Goal: Communication & Community: Answer question/provide support

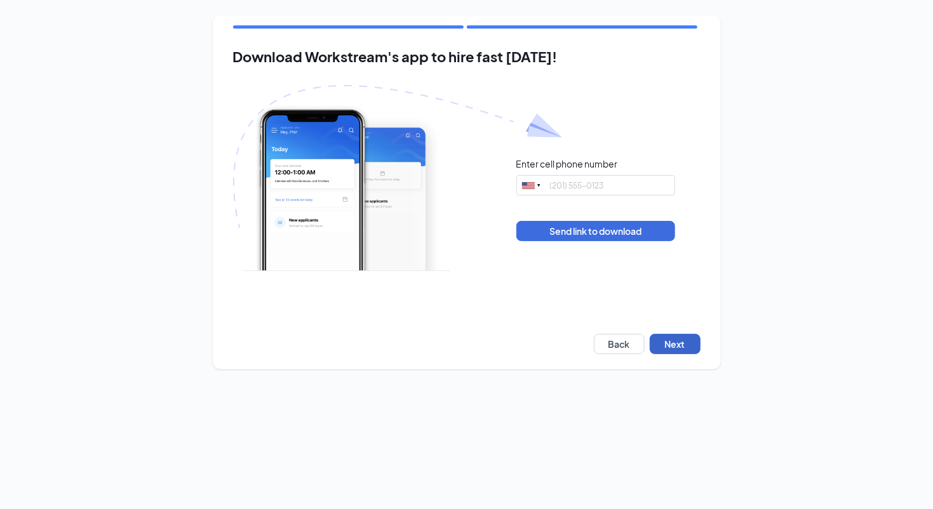
click at [675, 346] on button "Next" at bounding box center [674, 344] width 51 height 20
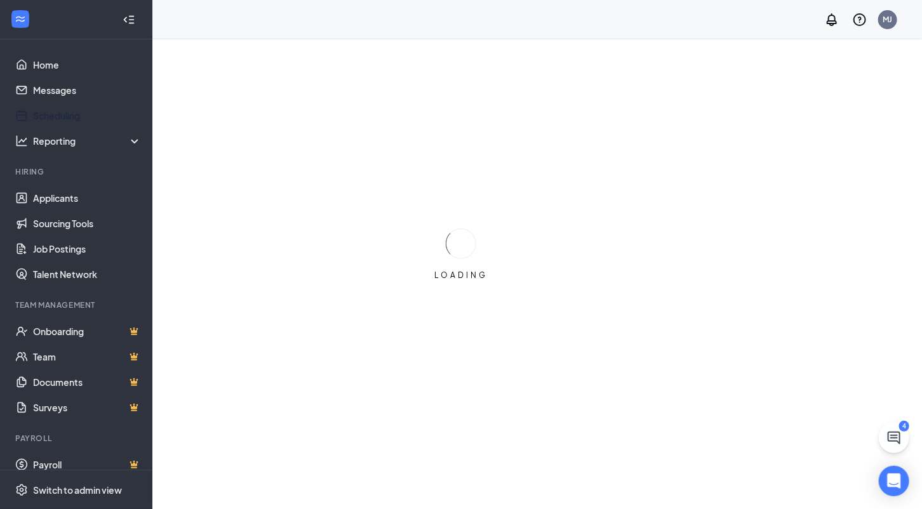
drag, startPoint x: 56, startPoint y: 119, endPoint x: 213, endPoint y: 79, distance: 161.8
click at [56, 119] on link "Scheduling" at bounding box center [87, 115] width 109 height 25
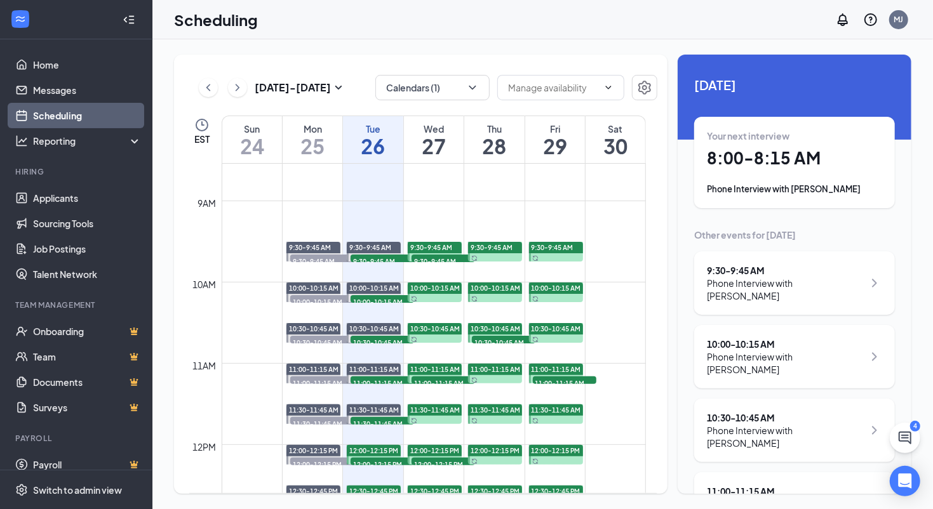
scroll to position [765, 0]
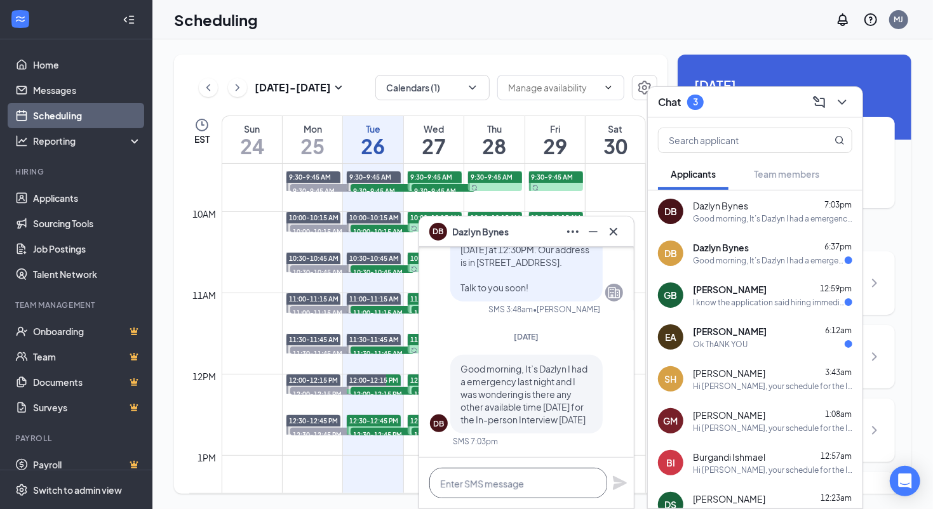
click at [491, 477] on textarea at bounding box center [518, 483] width 178 height 30
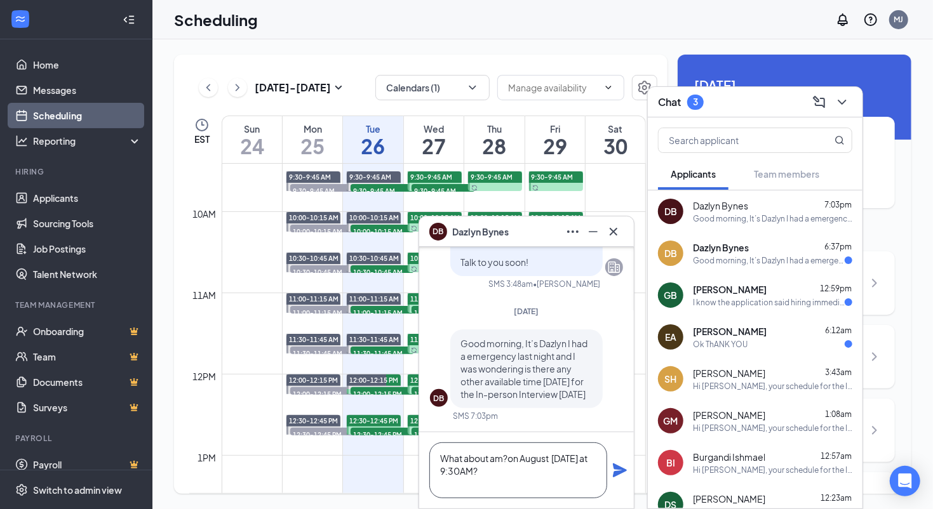
type textarea "What about am?on August Thursday at 9:30AM?"
click at [614, 467] on icon "Plane" at bounding box center [620, 470] width 14 height 14
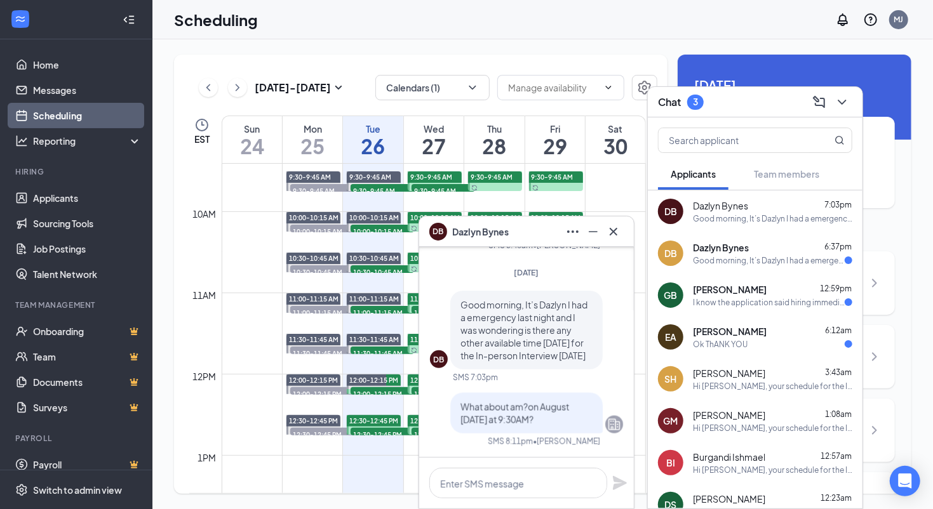
click at [748, 259] on div "Good morning, It’s Dazlyn I had a emergency last night and I was wondering is t…" at bounding box center [769, 260] width 152 height 11
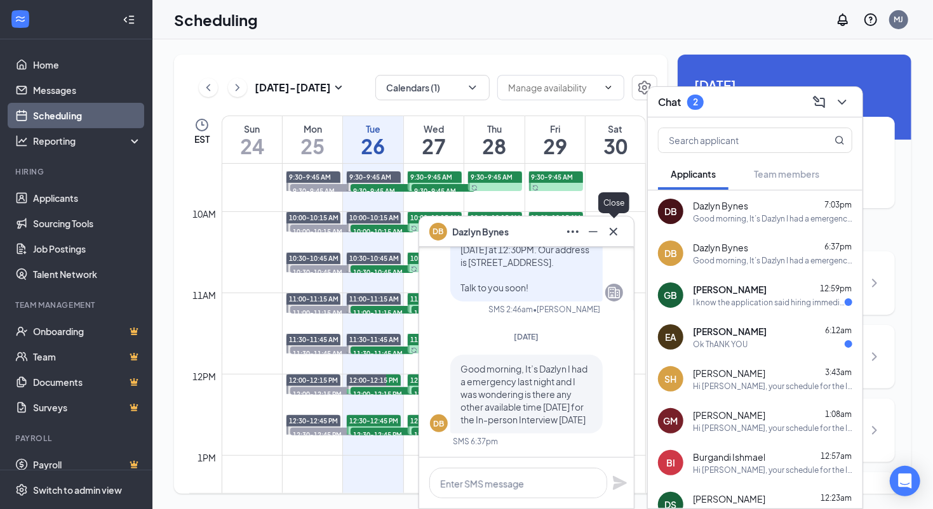
click at [615, 232] on icon "Cross" at bounding box center [613, 231] width 8 height 8
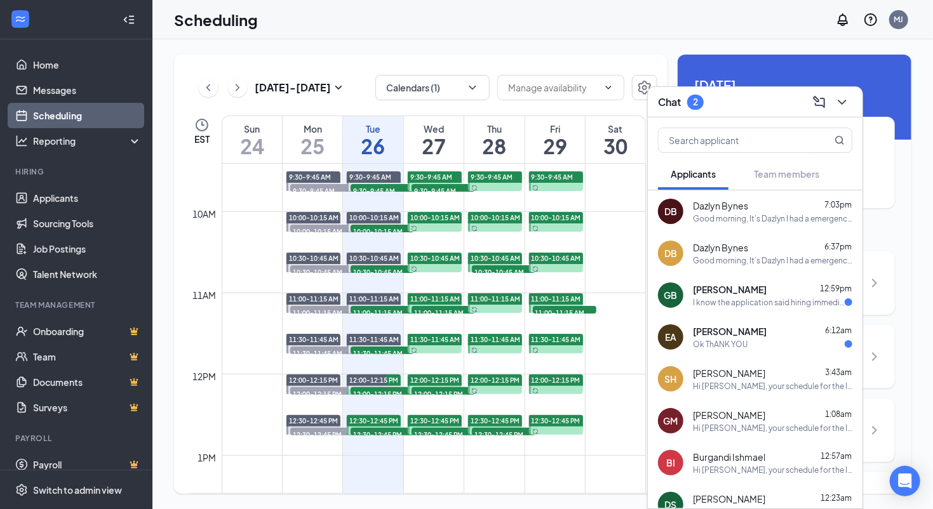
click at [735, 293] on span "[PERSON_NAME]" at bounding box center [730, 289] width 74 height 13
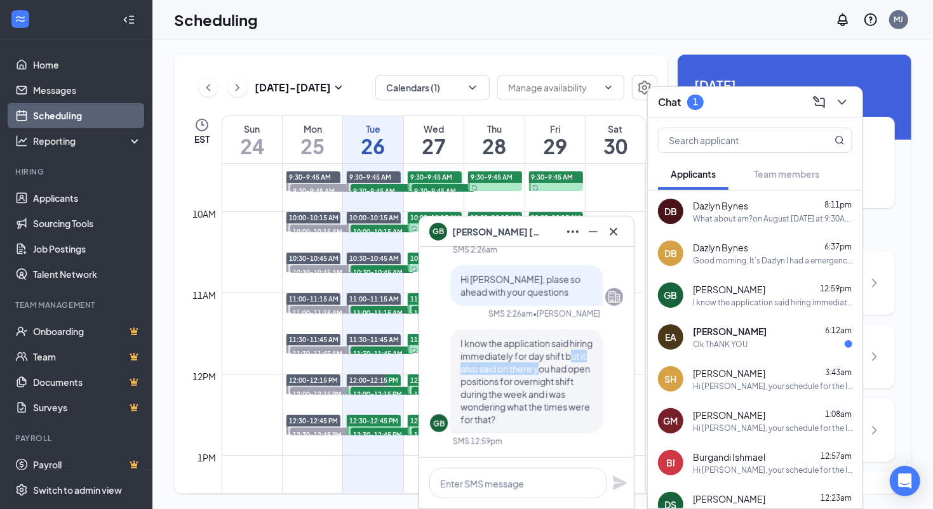
click at [563, 372] on span "I know the application said hiring immediately for day shift but it also said o…" at bounding box center [526, 382] width 132 height 88
click at [534, 377] on span "I know the application said hiring immediately for day shift but it also said o…" at bounding box center [526, 382] width 132 height 88
drag, startPoint x: 512, startPoint y: 392, endPoint x: 566, endPoint y: 392, distance: 53.3
click at [565, 392] on span "I know the application said hiring immediately for day shift but it also said o…" at bounding box center [526, 382] width 132 height 88
drag, startPoint x: 566, startPoint y: 392, endPoint x: 559, endPoint y: 401, distance: 11.8
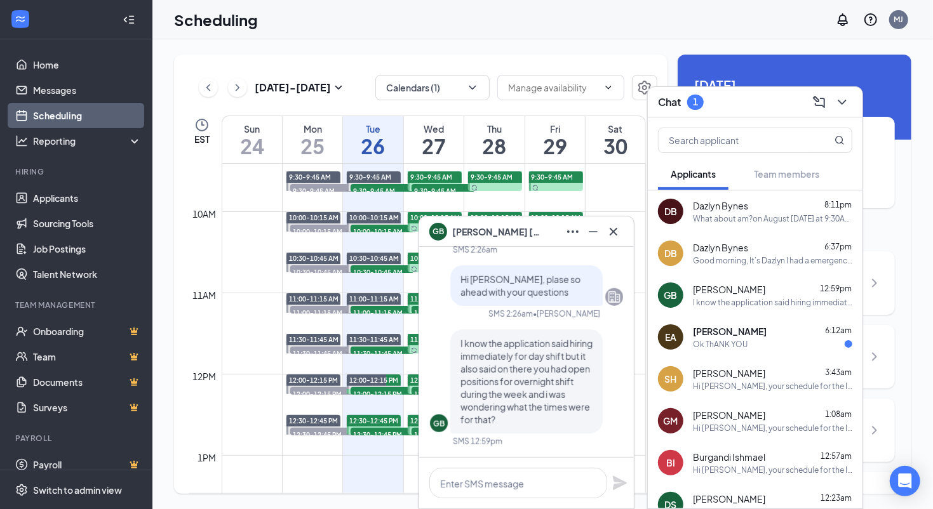
click at [567, 392] on span "I know the application said hiring immediately for day shift but it also said o…" at bounding box center [526, 382] width 132 height 88
drag, startPoint x: 543, startPoint y: 356, endPoint x: 573, endPoint y: 365, distance: 30.7
click at [573, 365] on span "I know the application said hiring immediately for day shift but it also said o…" at bounding box center [526, 382] width 132 height 88
click at [484, 377] on span "I know the application said hiring immediately for day shift but it also said o…" at bounding box center [526, 382] width 132 height 88
click at [485, 462] on div at bounding box center [526, 483] width 215 height 51
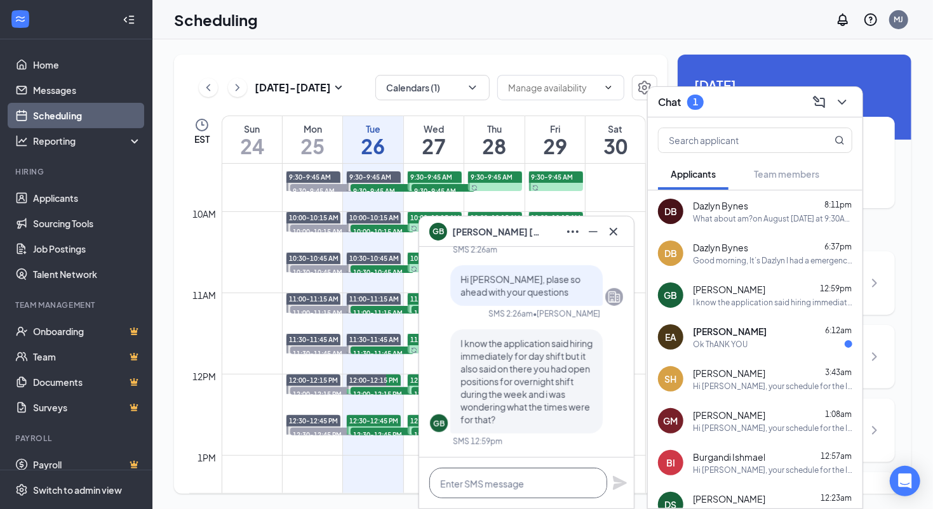
click at [496, 476] on textarea at bounding box center [518, 483] width 178 height 30
click at [463, 484] on textarea "HI Garbrielle," at bounding box center [518, 483] width 178 height 30
click at [510, 482] on textarea "HI Gabrielle," at bounding box center [518, 483] width 178 height 30
click at [558, 494] on textarea "HI Gabrielle, they" at bounding box center [518, 483] width 178 height 30
click at [495, 21] on div "Scheduling MJ" at bounding box center [542, 19] width 780 height 39
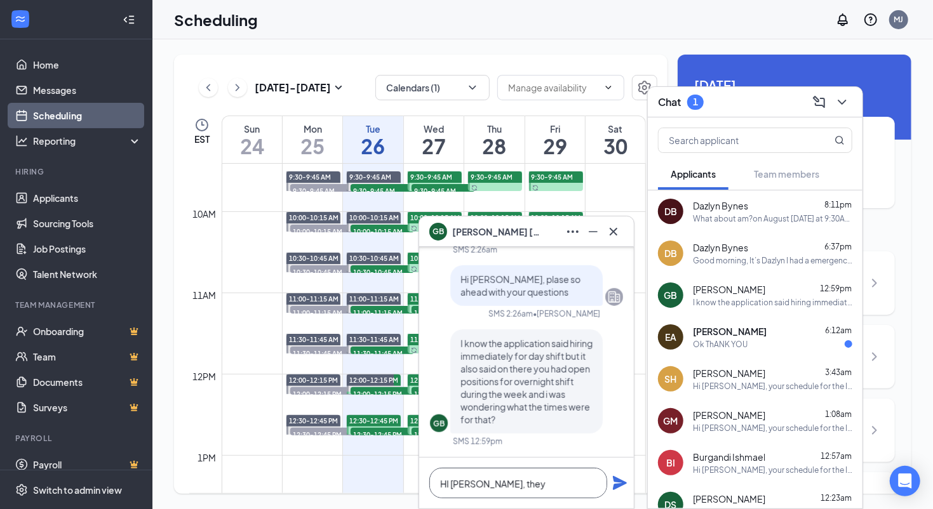
click at [524, 488] on textarea "HI Gabrielle, they" at bounding box center [518, 483] width 178 height 30
click at [526, 483] on textarea "HI Gabrielle, they" at bounding box center [518, 483] width 178 height 30
click at [451, 483] on textarea "HI Gabrielle, they" at bounding box center [518, 483] width 178 height 30
click at [532, 487] on textarea "Hi Gabrielle, they" at bounding box center [518, 483] width 178 height 30
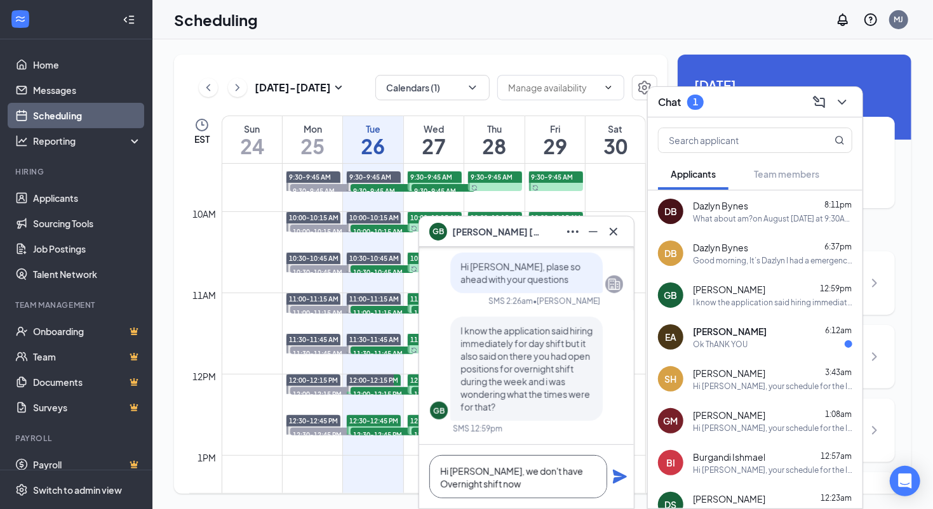
click at [564, 472] on textarea "Hi Gabrielle, we don't have Overnight shift now" at bounding box center [518, 476] width 178 height 43
click at [495, 484] on textarea "Hi Gabrielle, we don't have Overnight shift now" at bounding box center [518, 476] width 178 height 43
type textarea "Hi Gabrielle, we don't have Overnight shift now. We prioritize Dayshift."
click at [620, 477] on icon "Plane" at bounding box center [620, 477] width 14 height 14
click at [746, 349] on div "EA Evelyn Arocho 6:12am Ok ThANK YOU" at bounding box center [755, 337] width 215 height 42
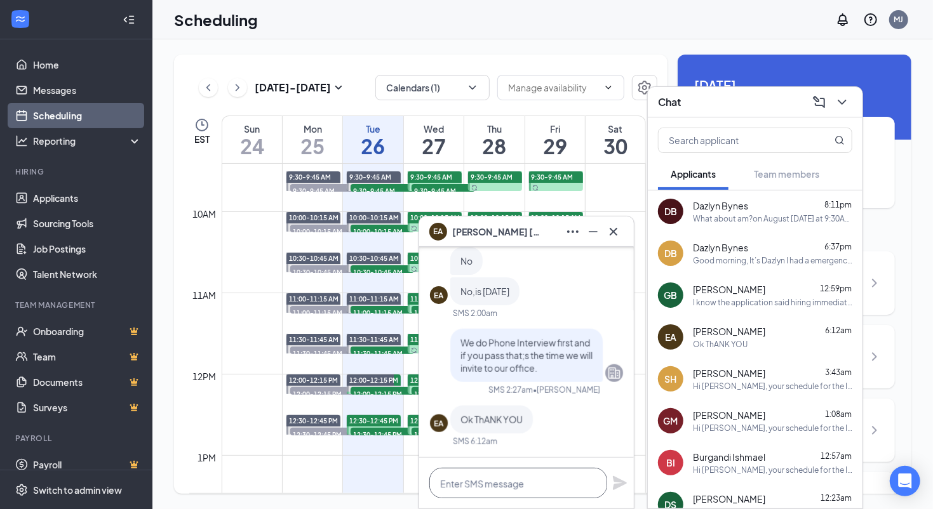
click at [525, 476] on textarea at bounding box center [518, 483] width 178 height 30
type textarea "You're welcome"
click at [610, 483] on div "You're welcome" at bounding box center [526, 483] width 215 height 51
click at [626, 480] on icon "Plane" at bounding box center [619, 483] width 15 height 15
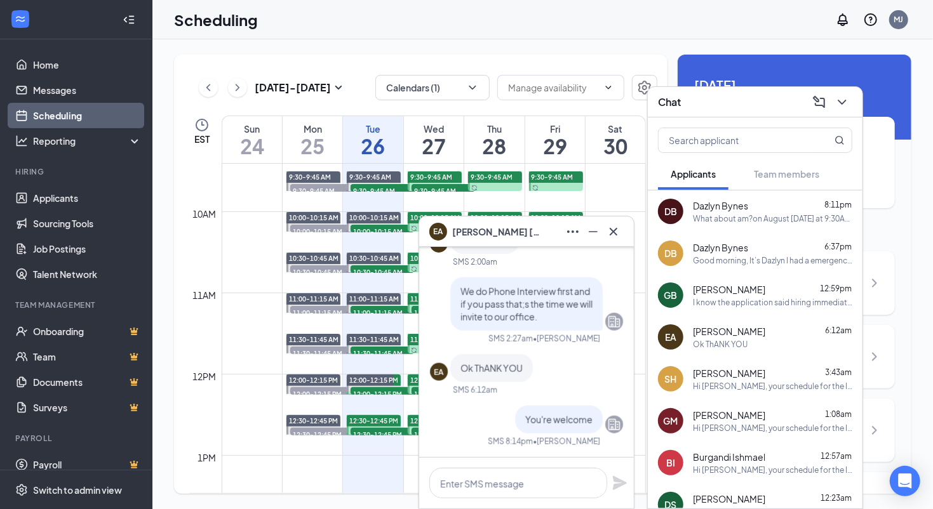
click at [729, 298] on div "I know the application said hiring immediately for day shift but it also said o…" at bounding box center [772, 302] width 159 height 11
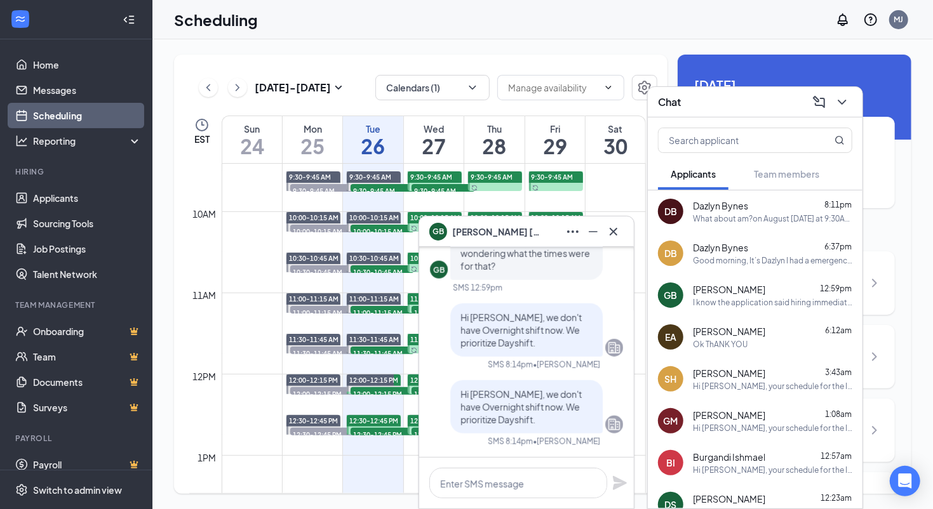
click at [620, 234] on icon "Cross" at bounding box center [613, 231] width 15 height 15
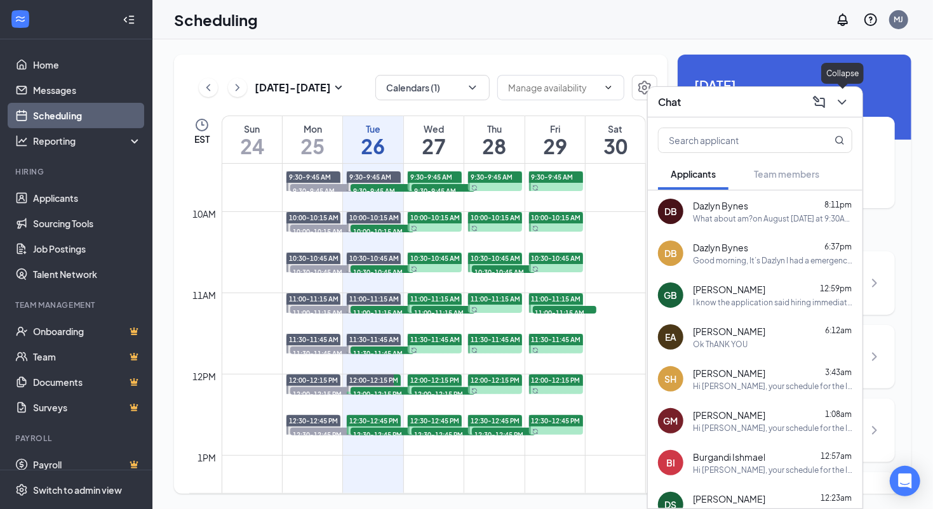
click at [842, 103] on icon "ChevronDown" at bounding box center [841, 102] width 8 height 5
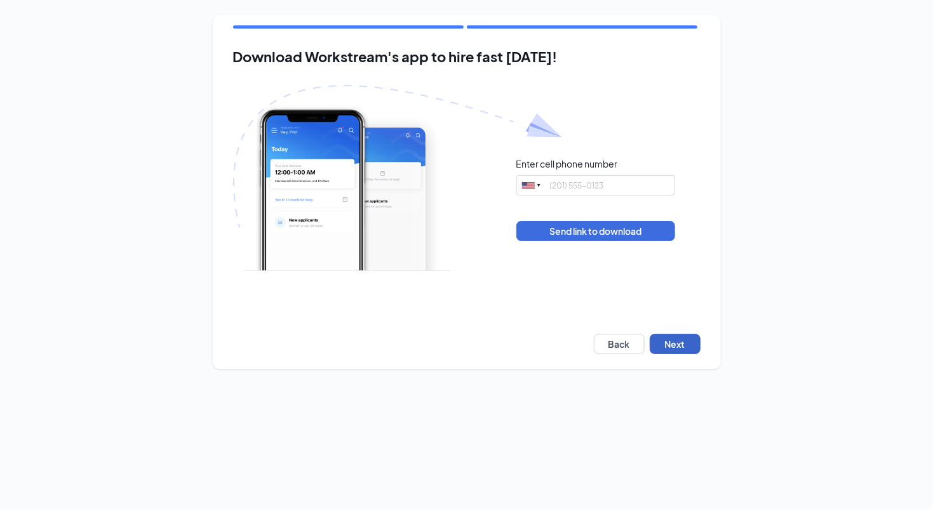
click at [673, 340] on button "Next" at bounding box center [674, 344] width 51 height 20
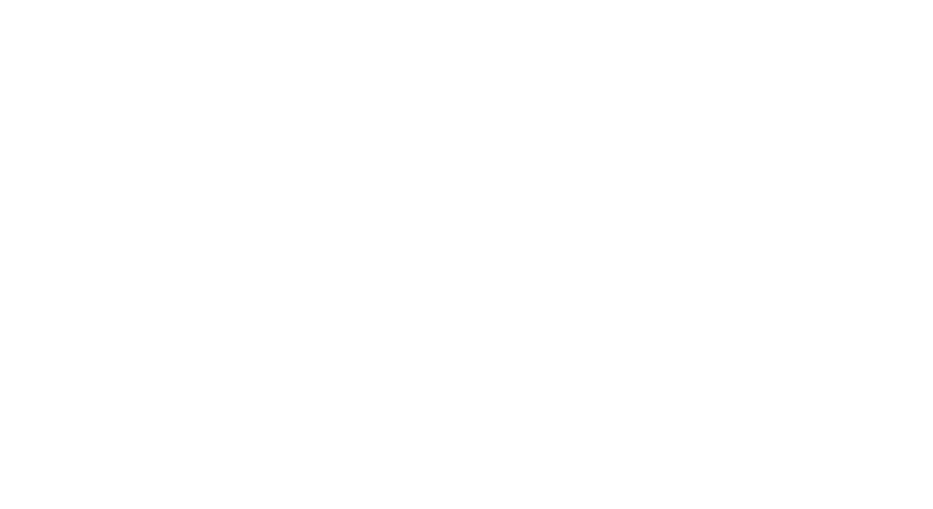
click at [84, 196] on body at bounding box center [466, 254] width 933 height 509
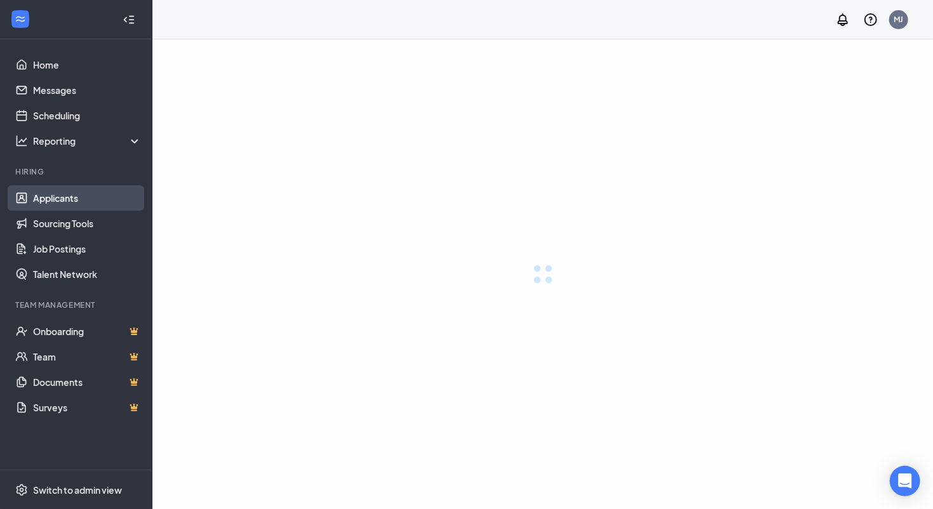
click at [56, 192] on link "Applicants" at bounding box center [87, 197] width 109 height 25
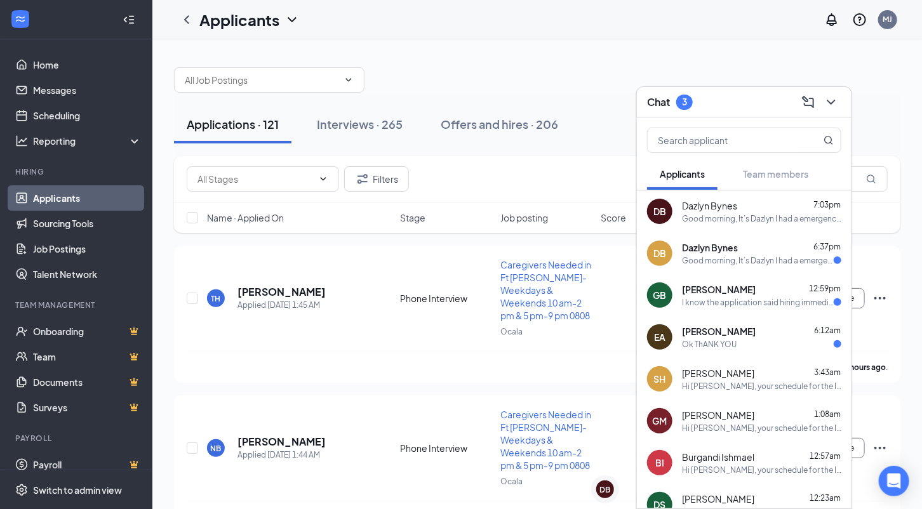
click at [734, 216] on div "Good morning, It’s Dazlyn I had a emergency last night and I was wondering is t…" at bounding box center [761, 218] width 159 height 11
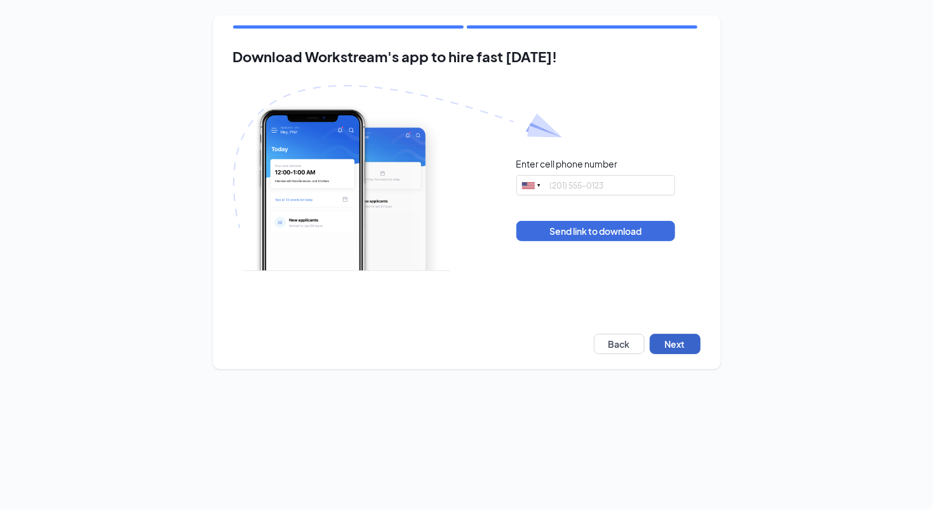
click at [694, 347] on button "Next" at bounding box center [674, 344] width 51 height 20
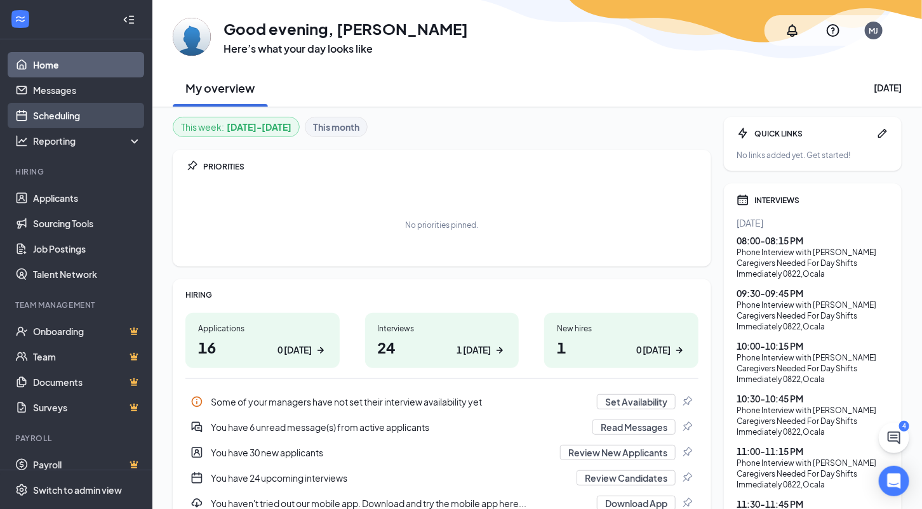
click at [56, 119] on link "Scheduling" at bounding box center [87, 115] width 109 height 25
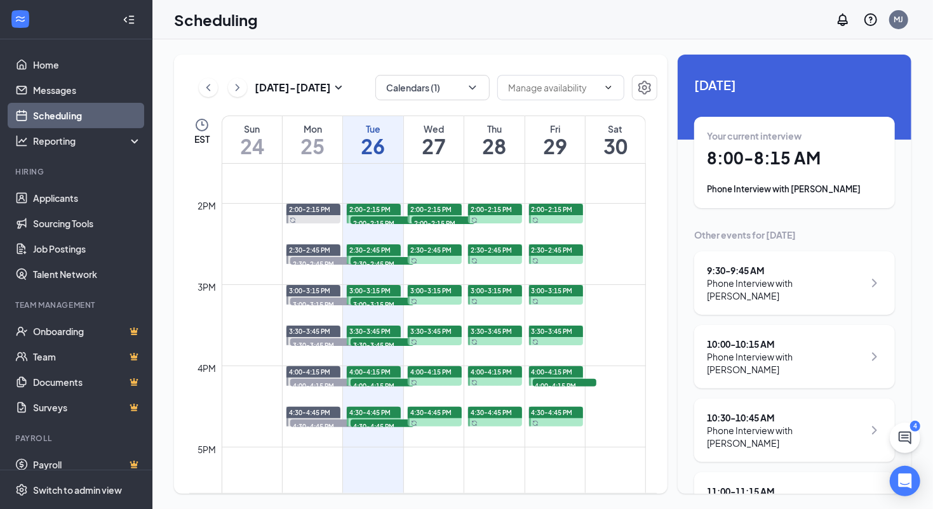
scroll to position [915, 0]
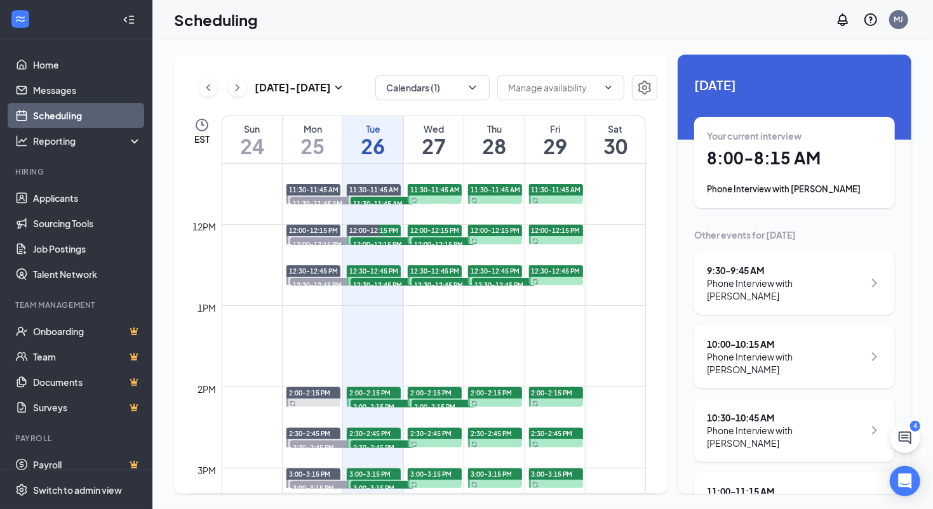
click at [922, 439] on div "[DATE] - [DATE] Calendars (1) EST Sun 24 Mon 25 Tue 26 Wed 27 Thu 28 Fri 29 Sat…" at bounding box center [542, 274] width 780 height 470
click at [907, 438] on icon "ChatActive" at bounding box center [904, 438] width 13 height 13
click at [710, 489] on div "Chat 4" at bounding box center [755, 493] width 194 height 20
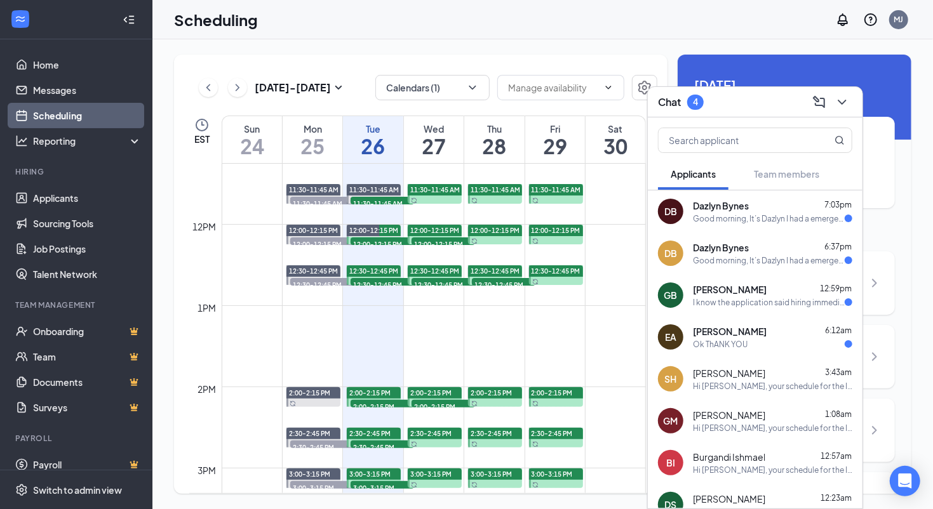
click at [744, 220] on div "Good morning, It’s Dazlyn I had a emergency last night and I was wondering is t…" at bounding box center [769, 218] width 152 height 11
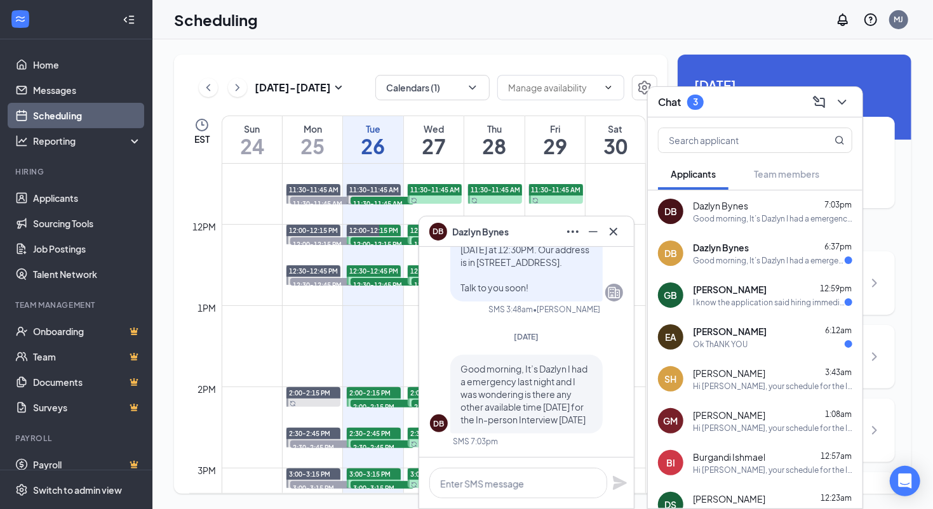
click at [469, 38] on div "Scheduling MJ" at bounding box center [542, 19] width 780 height 39
click at [595, 234] on icon "Minimize" at bounding box center [592, 231] width 15 height 15
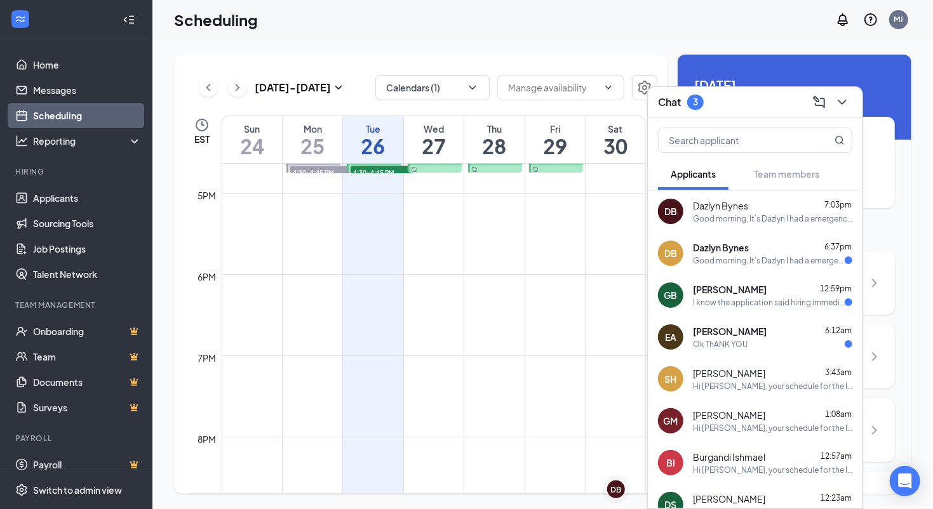
scroll to position [1479, 0]
